Goal: Task Accomplishment & Management: Manage account settings

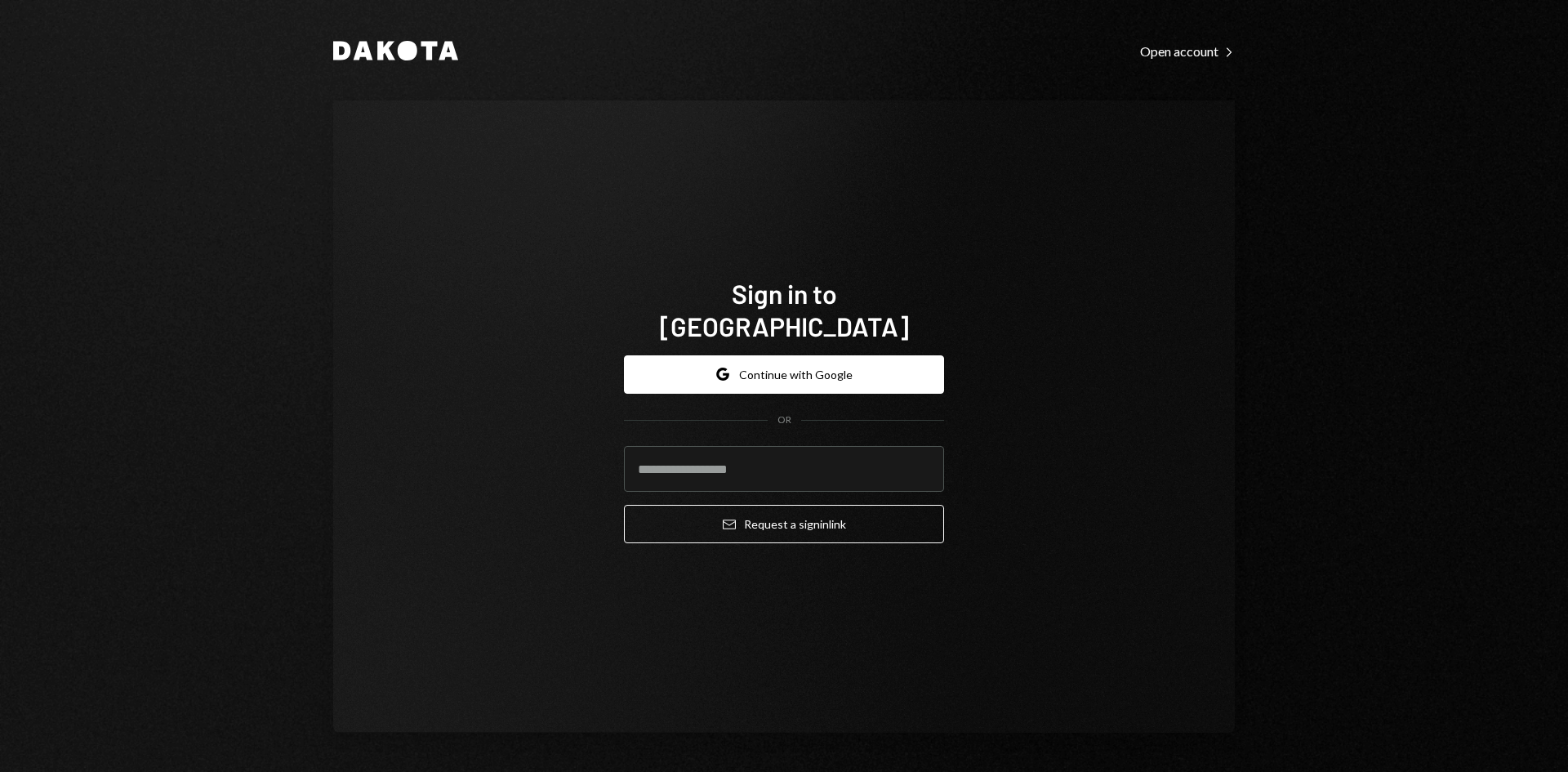
type input "**********"
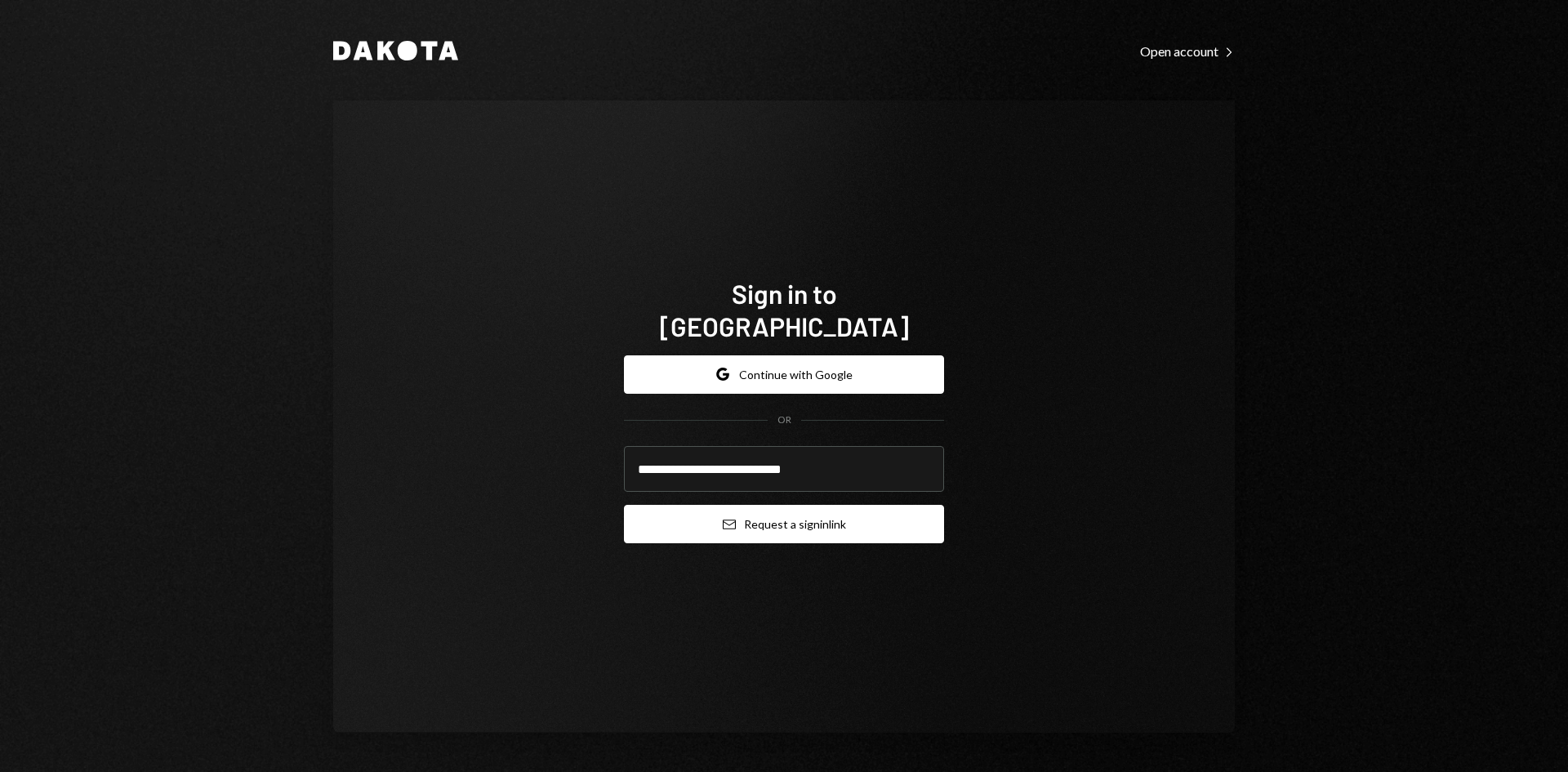
click at [774, 507] on button "Email Request a sign in link" at bounding box center [784, 524] width 320 height 38
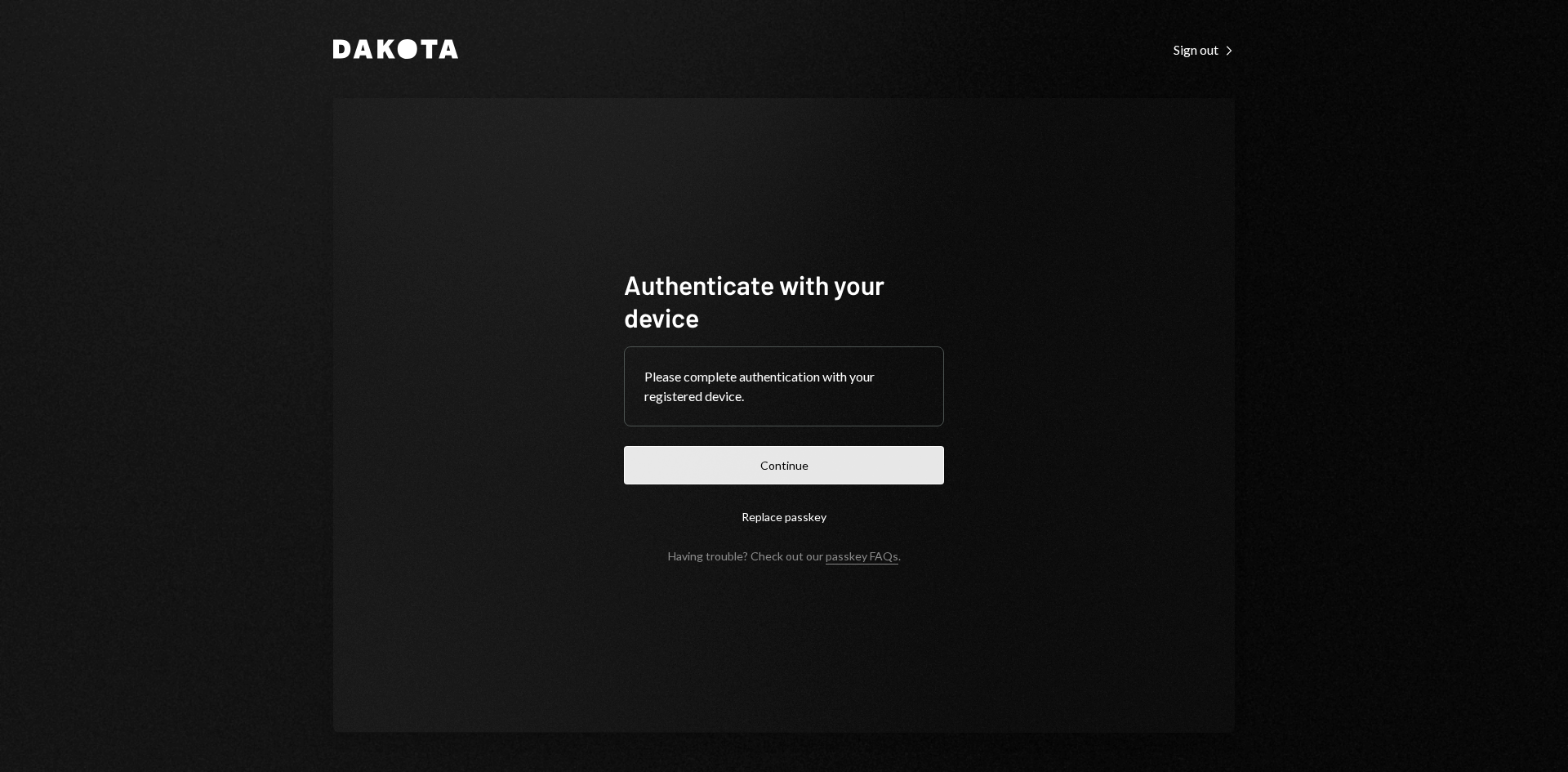
click at [808, 470] on button "Continue" at bounding box center [784, 464] width 320 height 38
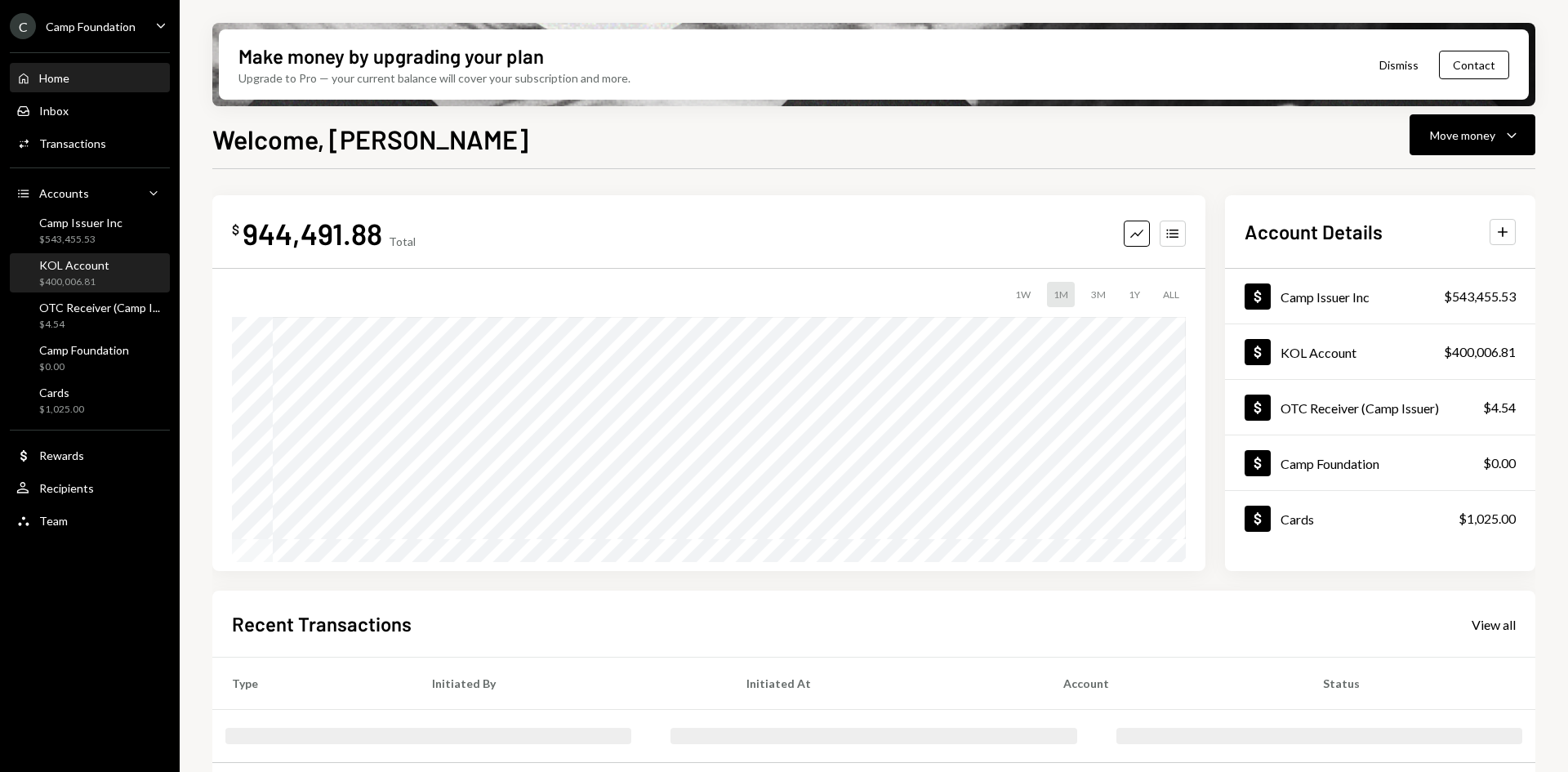
click at [103, 285] on div "$400,006.81" at bounding box center [74, 282] width 70 height 14
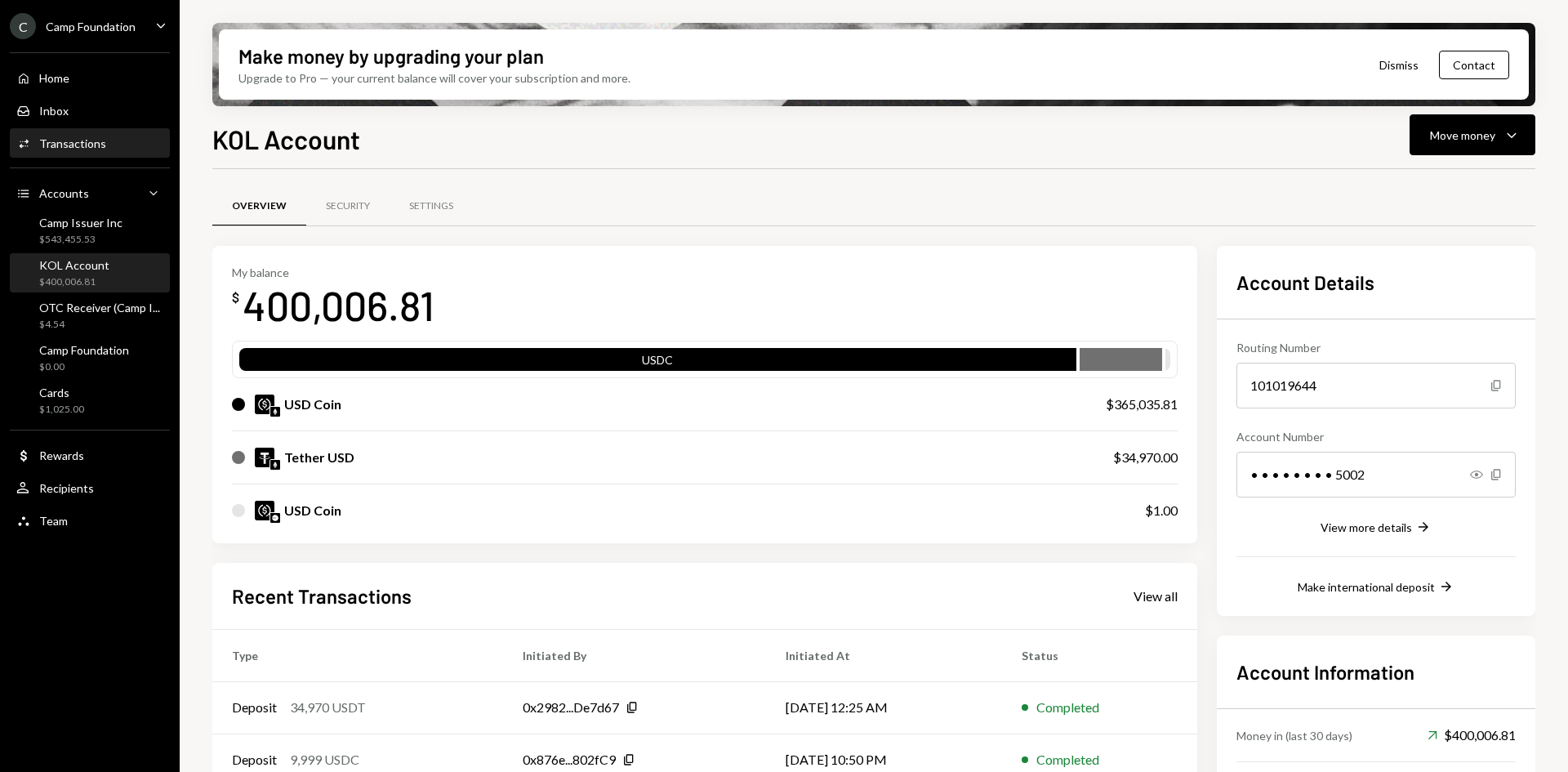
click at [99, 146] on div "Transactions" at bounding box center [72, 143] width 67 height 14
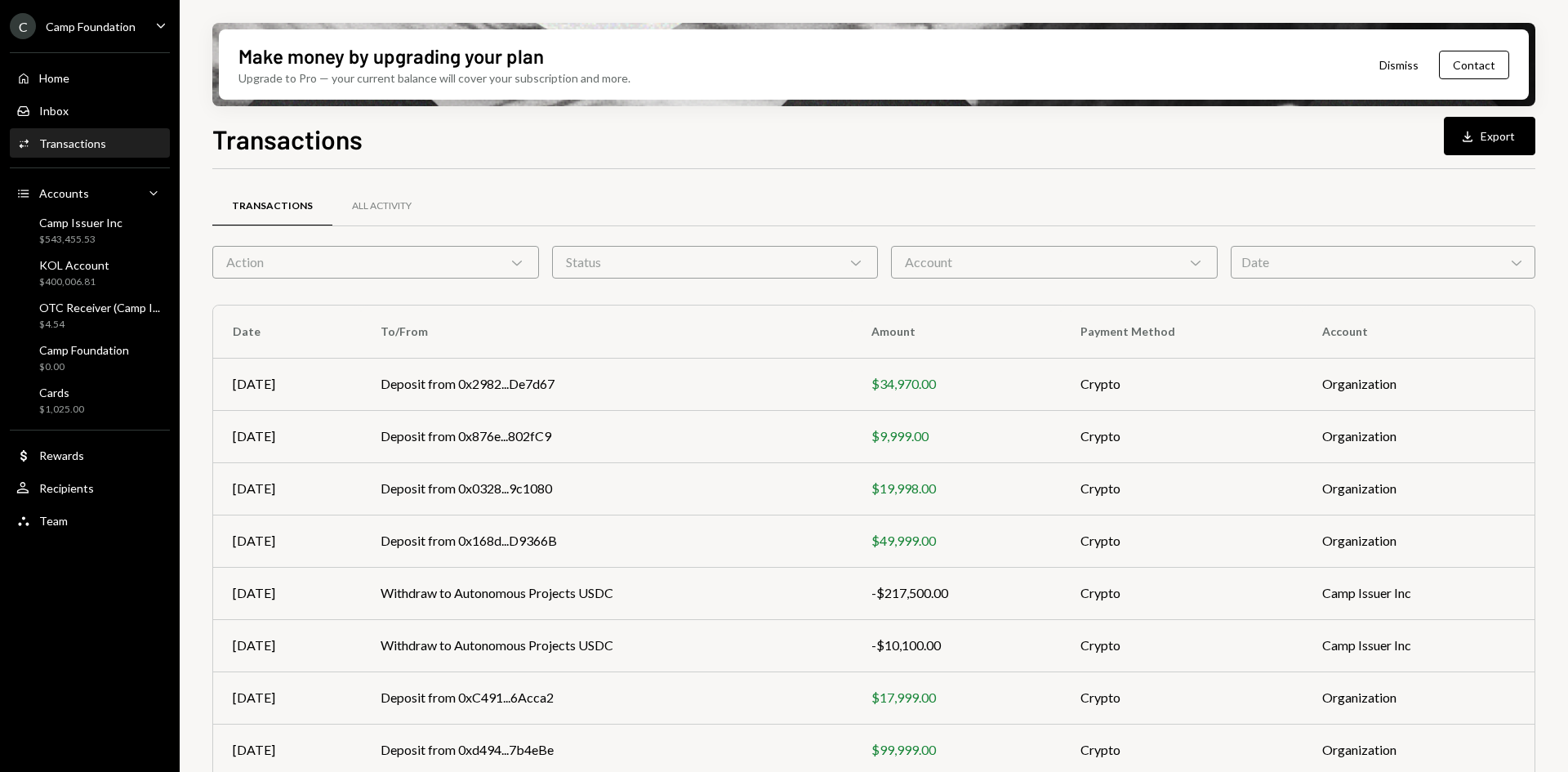
click at [1053, 253] on div "Account Chevron Down" at bounding box center [1055, 262] width 327 height 33
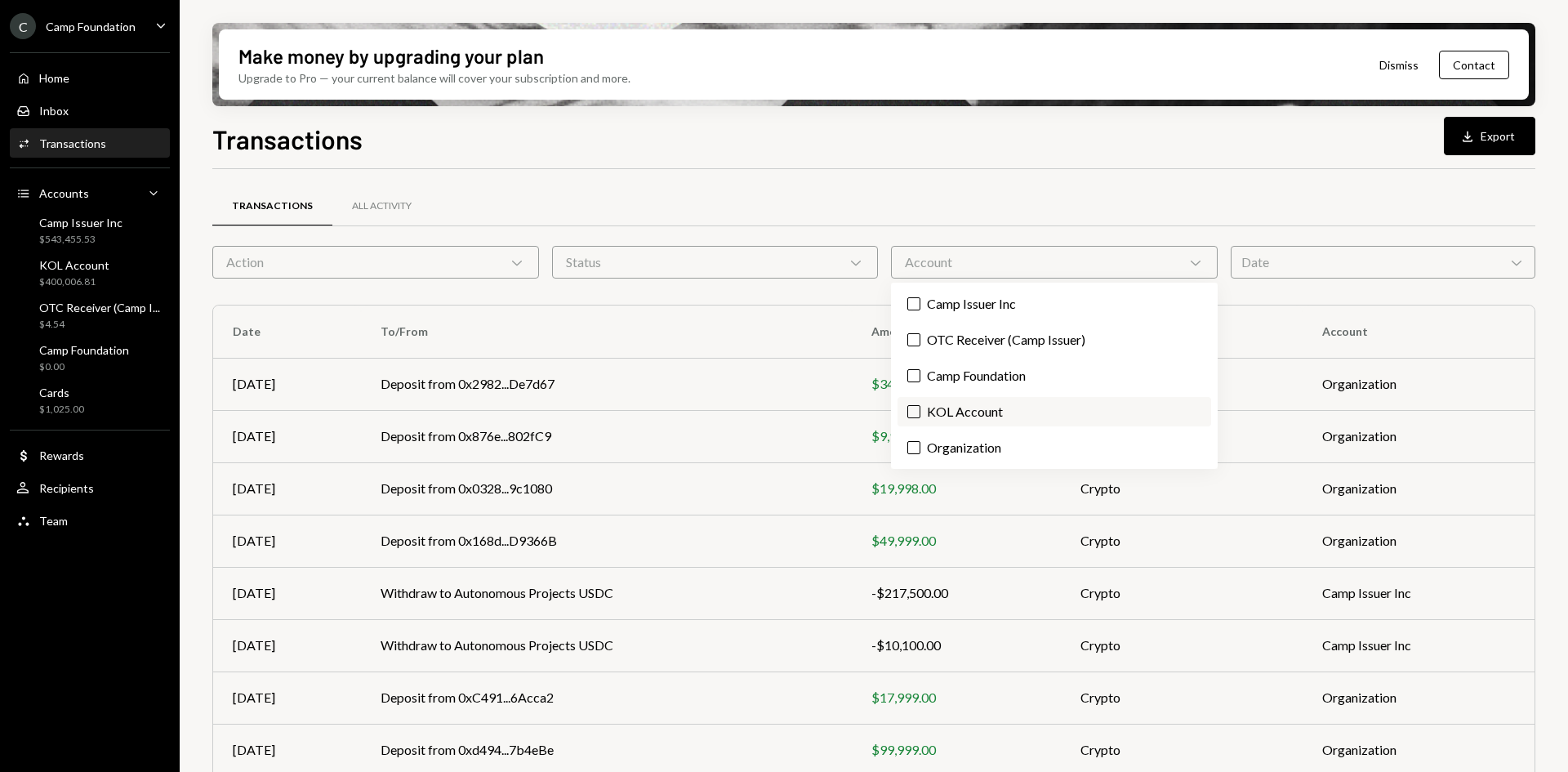
click at [985, 419] on label "KOL Account" at bounding box center [1054, 411] width 313 height 30
click at [920, 419] on button "KOL Account" at bounding box center [913, 411] width 13 height 13
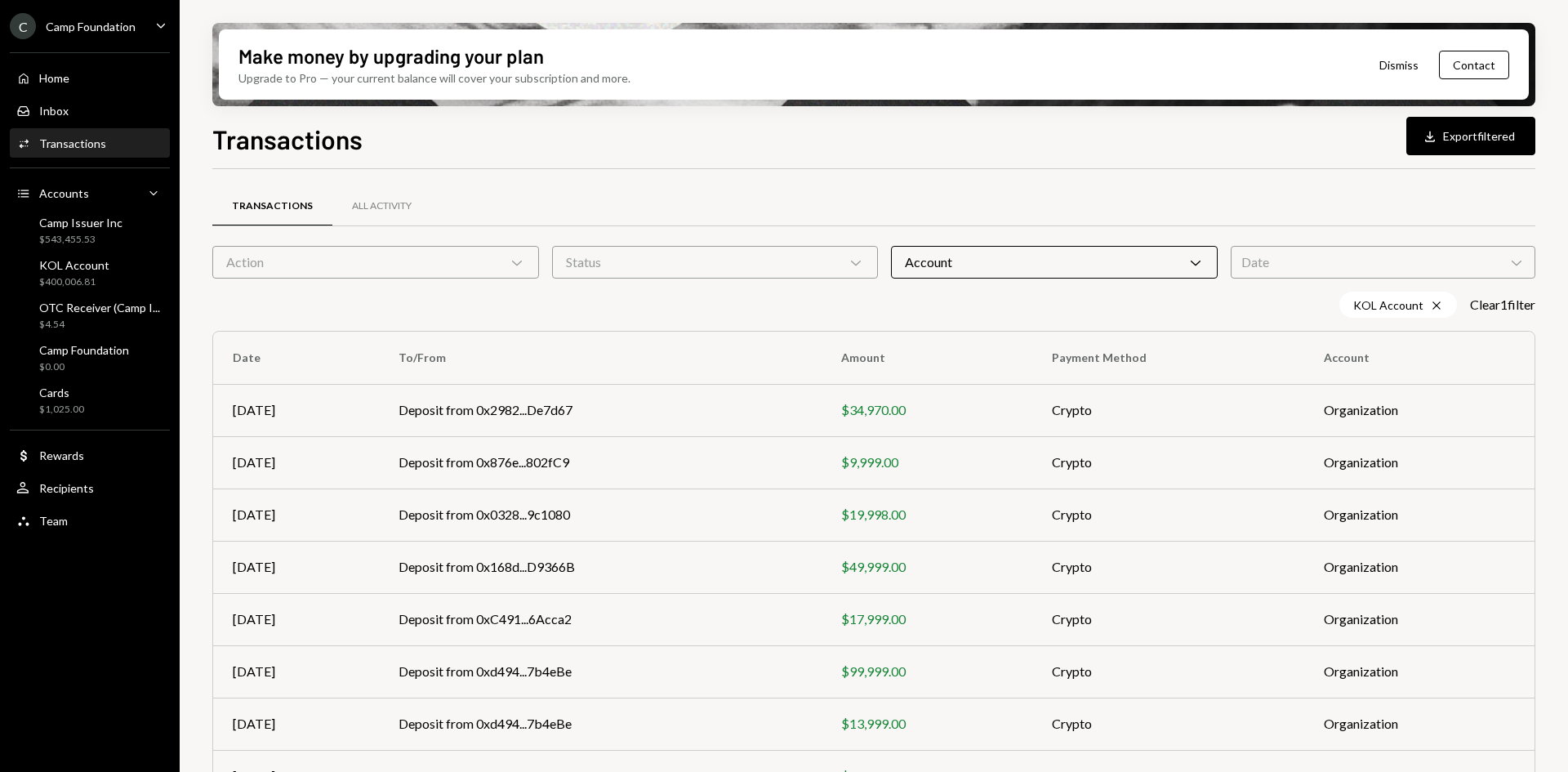
click at [457, 264] on div "Action Chevron Down" at bounding box center [376, 262] width 327 height 33
click at [432, 308] on label "Deposit" at bounding box center [375, 303] width 313 height 30
click at [241, 308] on button "Deposit" at bounding box center [235, 303] width 13 height 13
click at [1454, 127] on button "Download Export filtered" at bounding box center [1471, 136] width 129 height 38
click at [126, 285] on div "KOL Account $400,006.81" at bounding box center [90, 274] width 147 height 31
